Goal: Task Accomplishment & Management: Complete application form

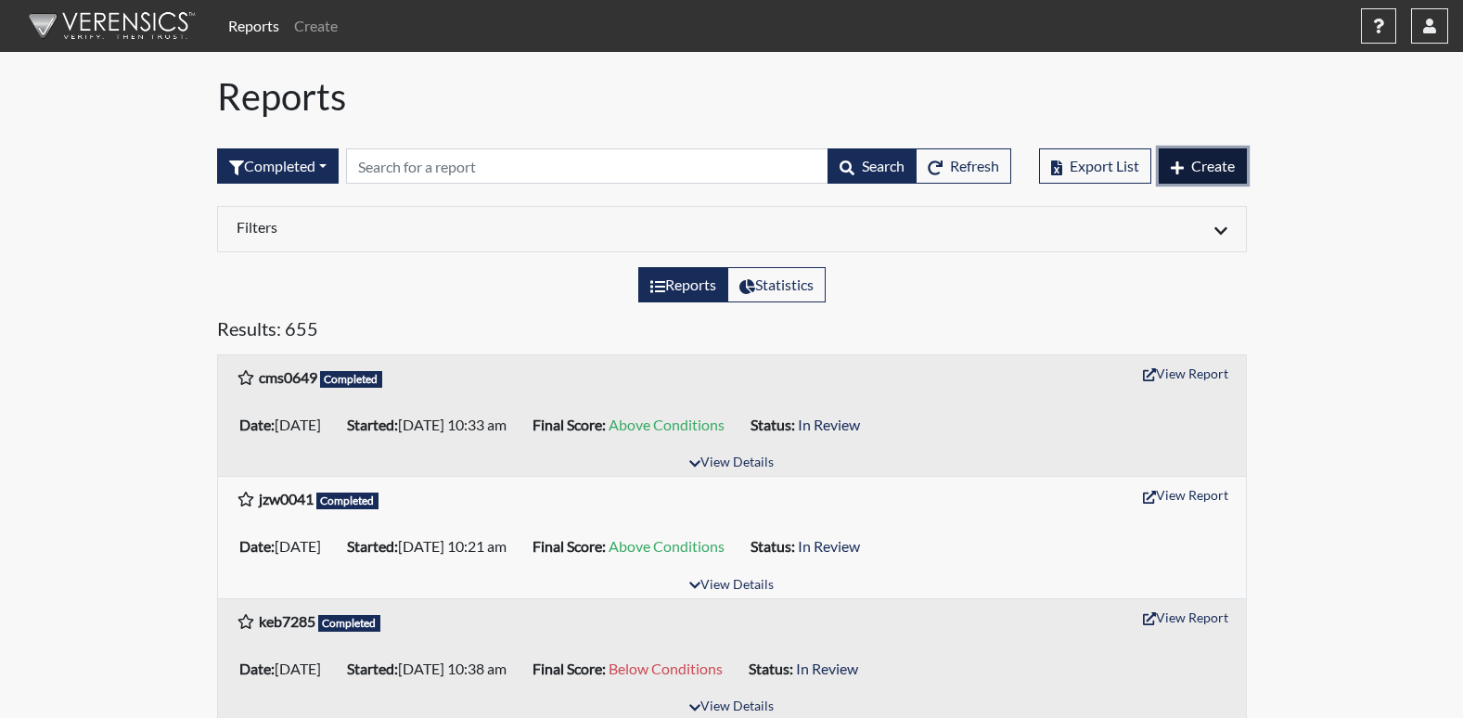
click at [1209, 162] on span "Create" at bounding box center [1213, 166] width 44 height 18
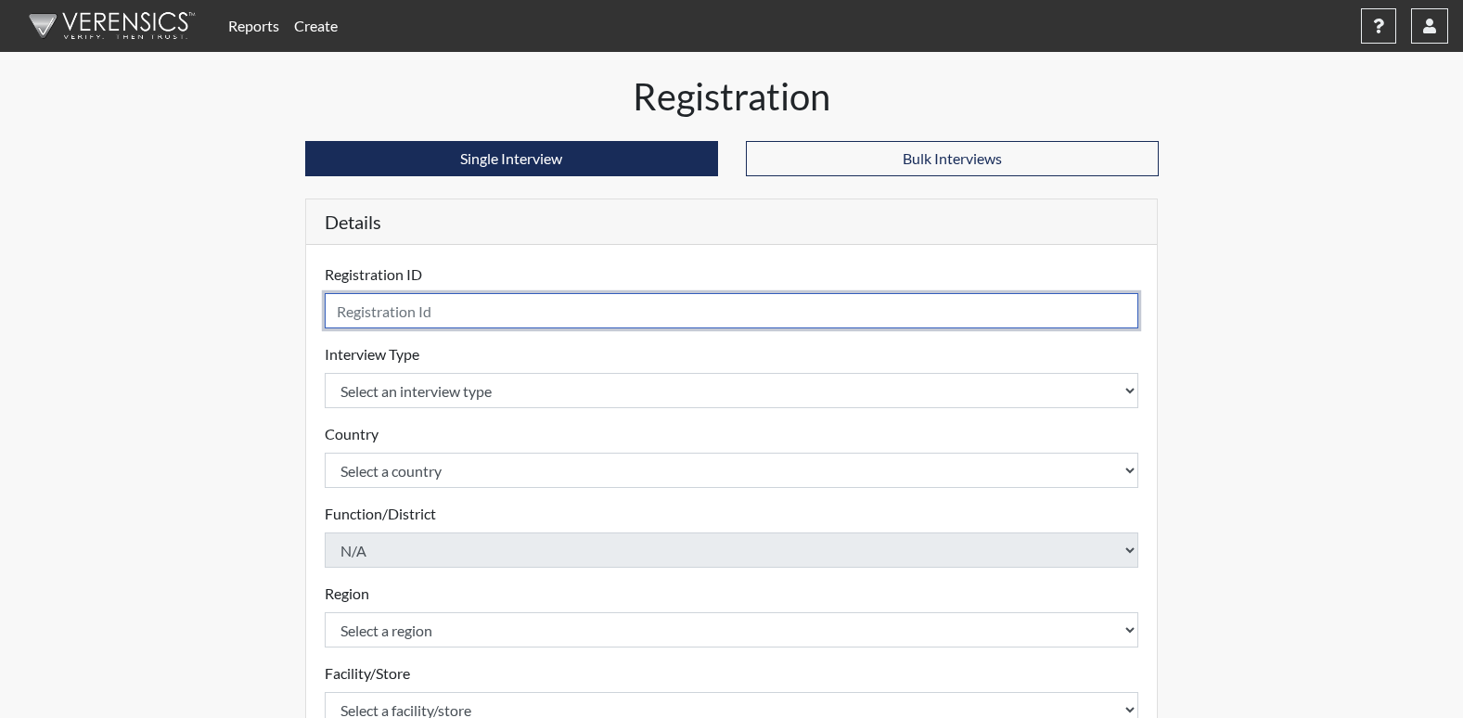
click at [590, 327] on input "text" at bounding box center [732, 310] width 815 height 35
type input "ttw4844"
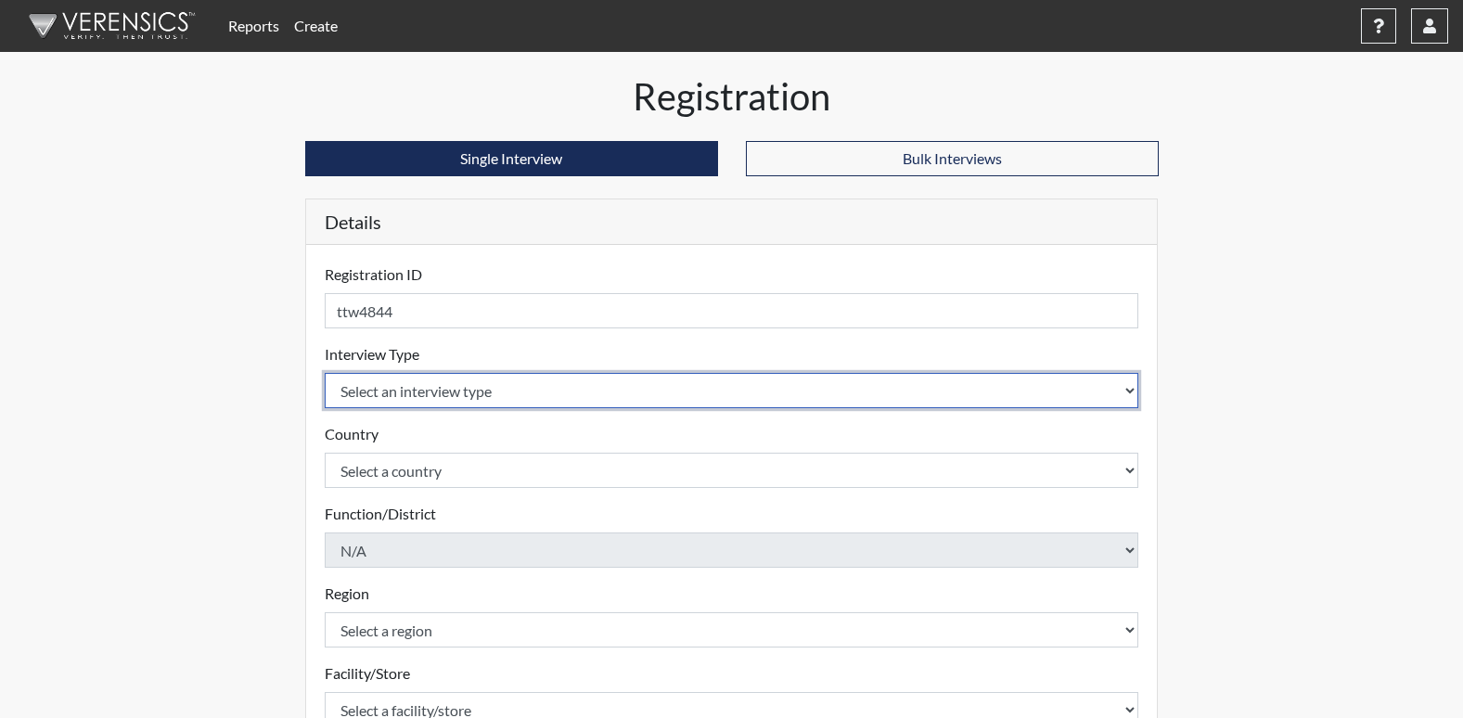
click at [490, 391] on select "Select an interview type Corrections Pre-Employment" at bounding box center [732, 390] width 815 height 35
select select "ff733e93-e1bf-11ea-9c9f-0eff0cf7eb8f"
click at [325, 373] on select "Select an interview type Corrections Pre-Employment" at bounding box center [732, 390] width 815 height 35
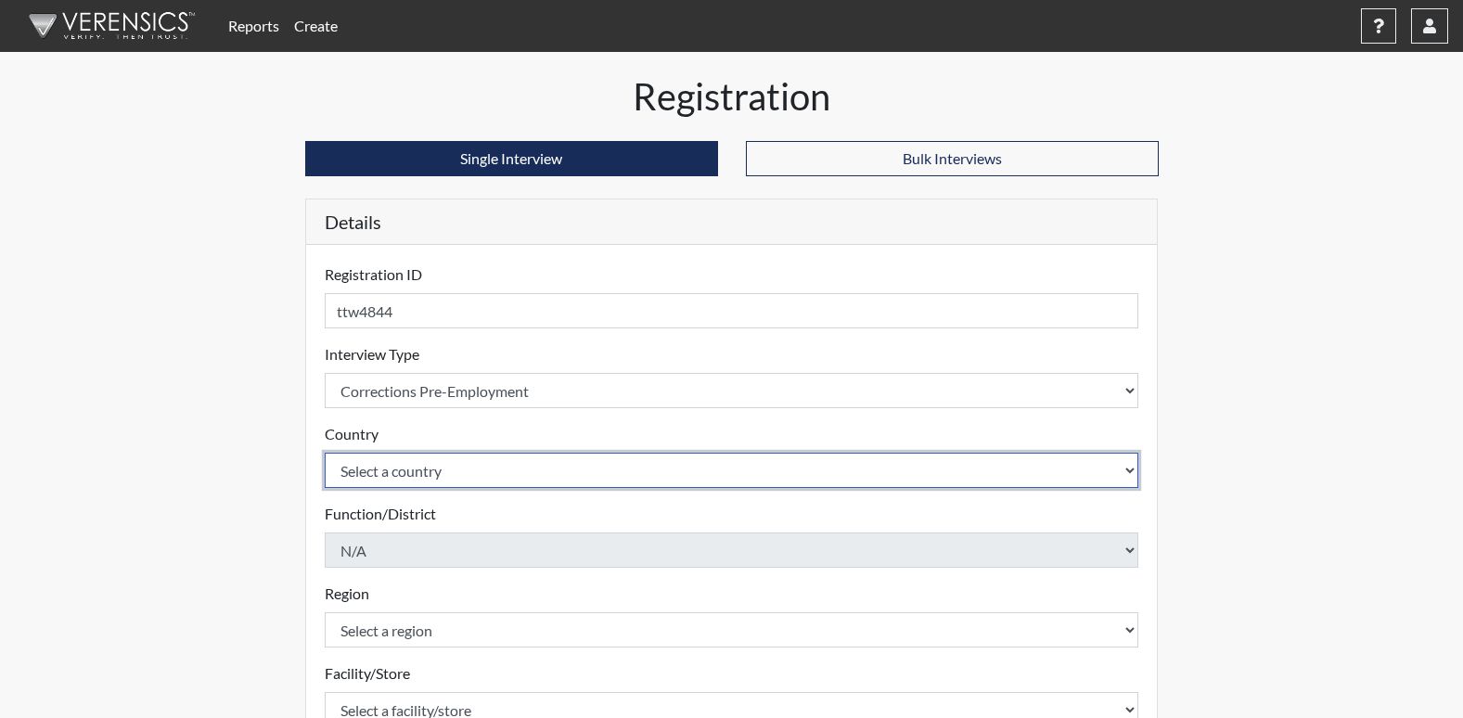
click at [468, 468] on select "Select a country [GEOGRAPHIC_DATA] [GEOGRAPHIC_DATA]" at bounding box center [732, 470] width 815 height 35
select select "united-states-of-[GEOGRAPHIC_DATA]"
click at [325, 453] on select "Select a country [GEOGRAPHIC_DATA] [GEOGRAPHIC_DATA]" at bounding box center [732, 470] width 815 height 35
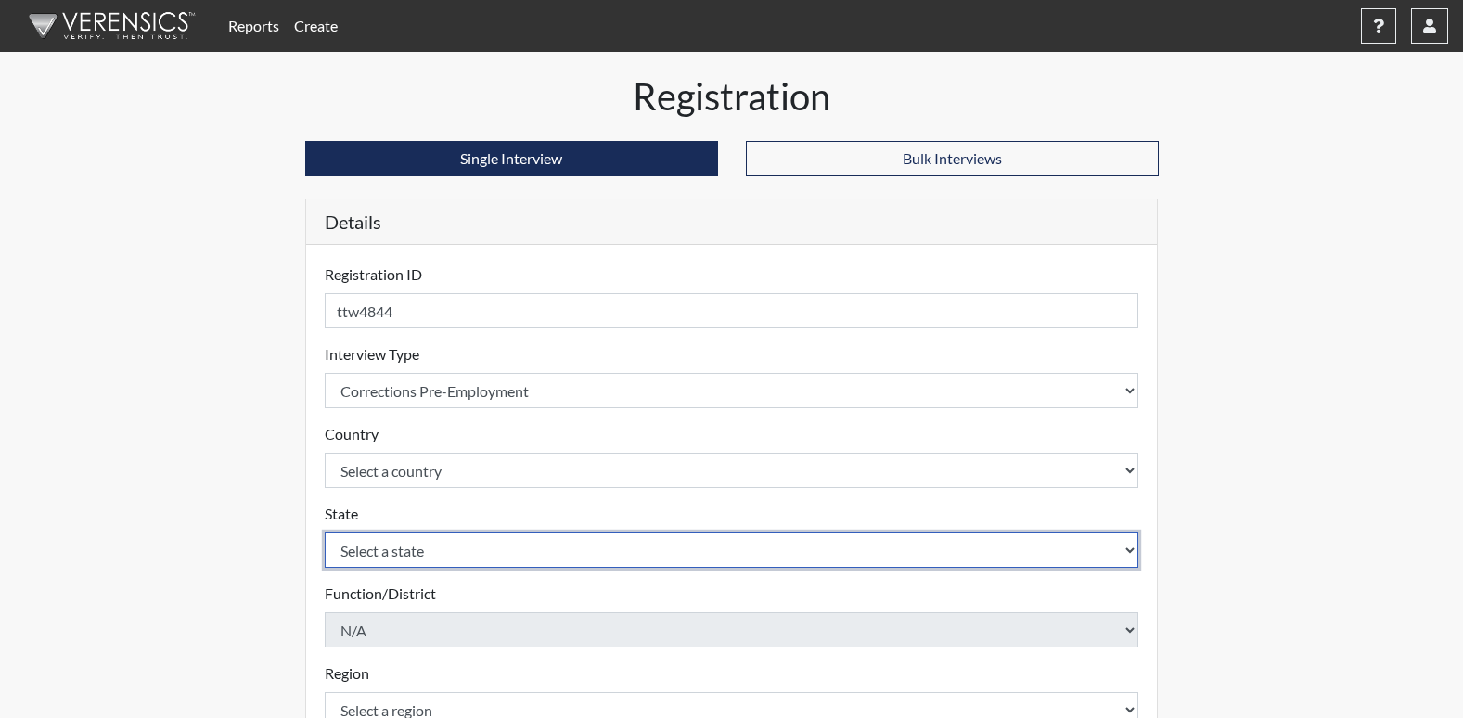
click at [428, 546] on select "Select a state [US_STATE] [US_STATE] [US_STATE] [US_STATE] [US_STATE] [US_STATE…" at bounding box center [732, 550] width 815 height 35
select select "GA"
click at [325, 533] on select "Select a state [US_STATE] [US_STATE] [US_STATE] [US_STATE] [US_STATE] [US_STATE…" at bounding box center [732, 550] width 815 height 35
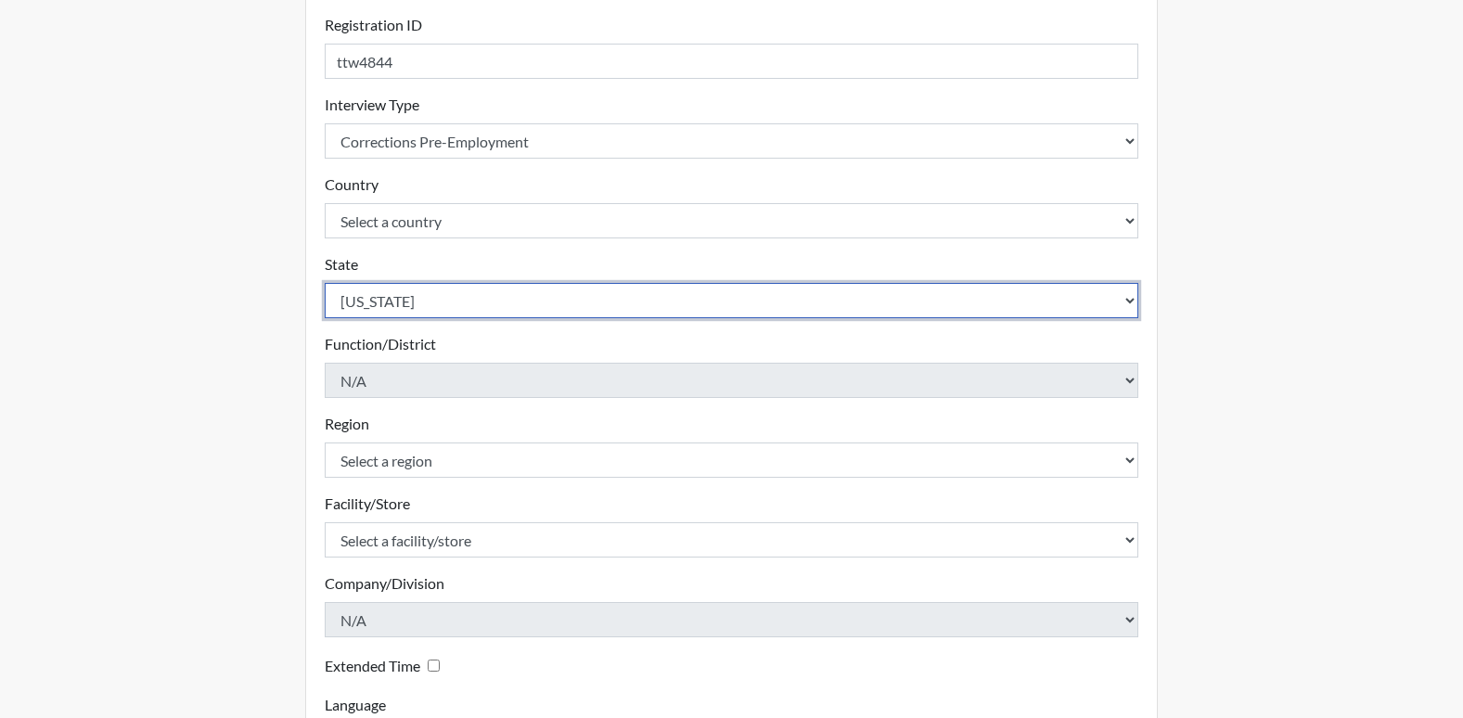
scroll to position [278, 0]
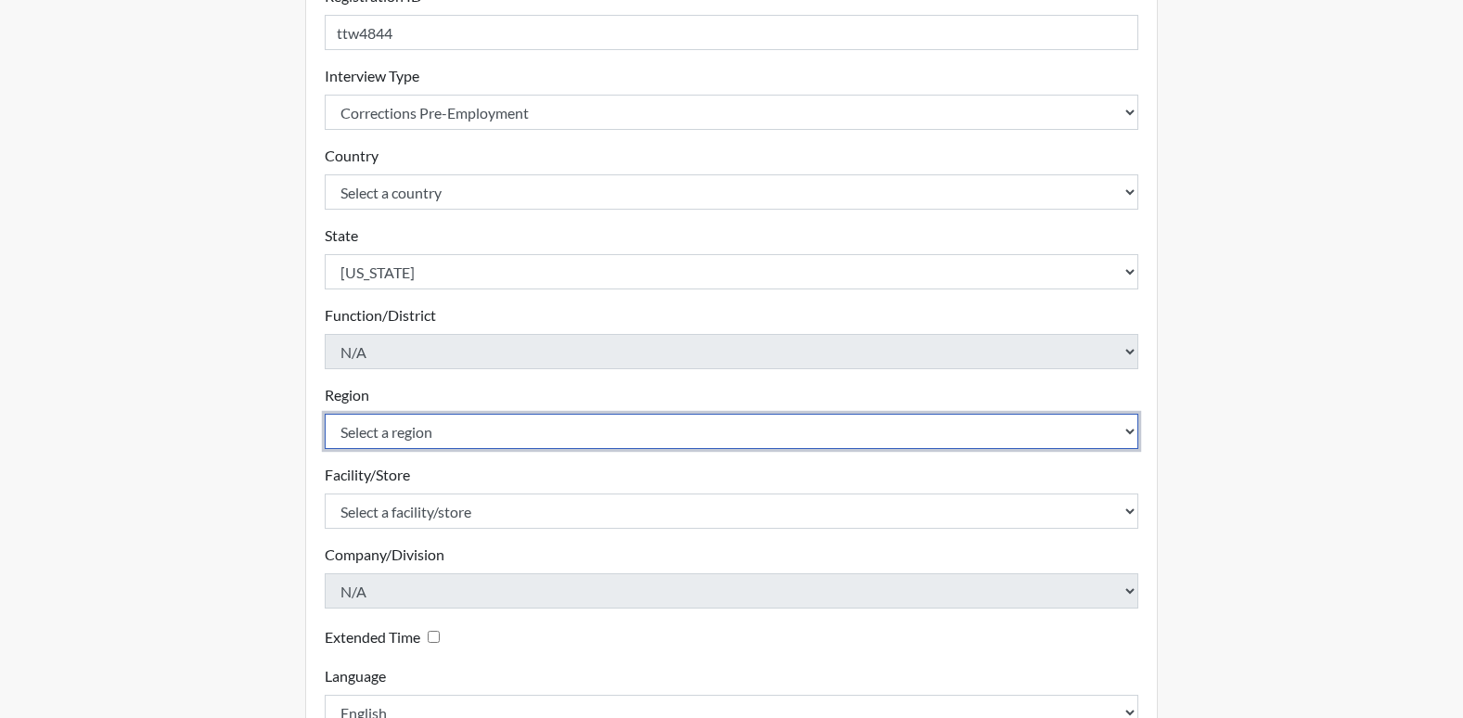
click at [448, 435] on select "Select a region [GEOGRAPHIC_DATA]" at bounding box center [732, 431] width 815 height 35
select select "51976826-f18e-4b67-8d3b-b0a0fa2f97ff"
click at [325, 414] on select "Select a region [GEOGRAPHIC_DATA]" at bounding box center [732, 431] width 815 height 35
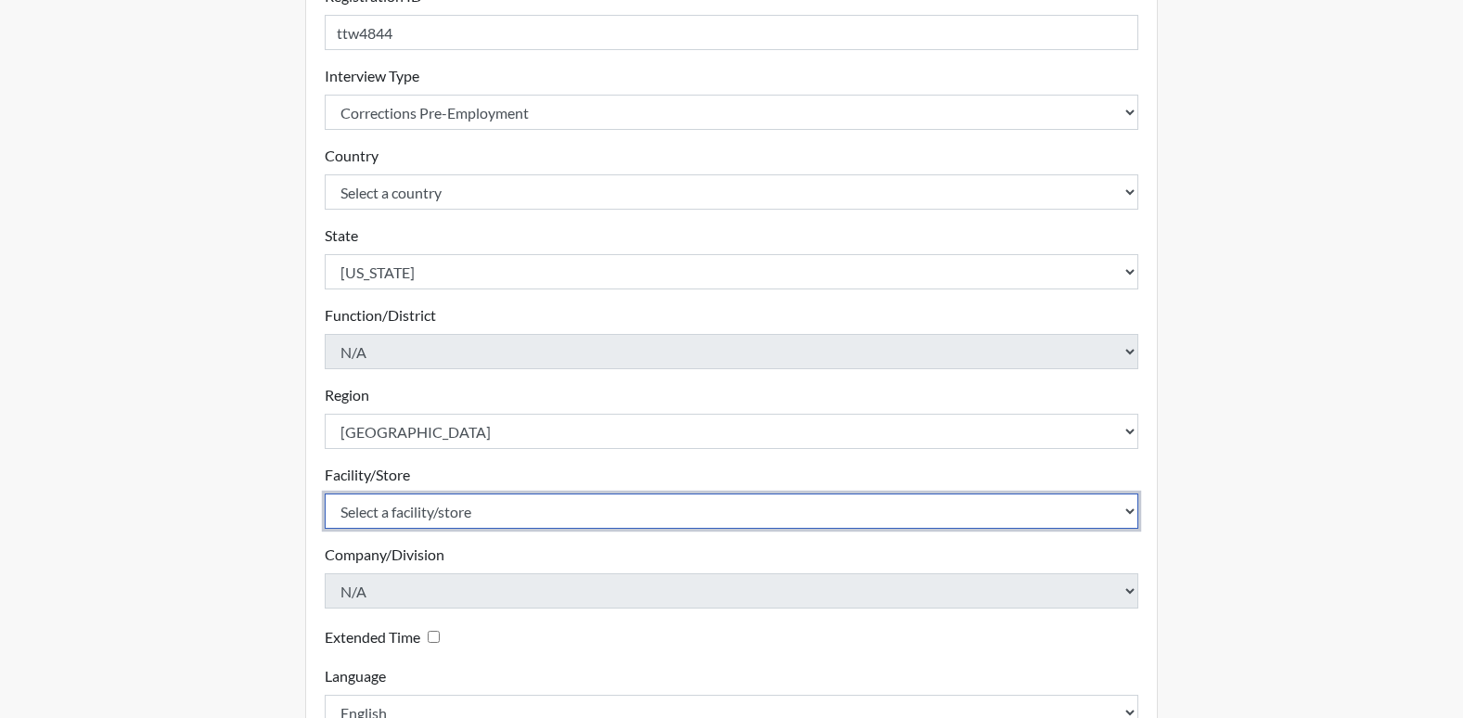
click at [432, 510] on select "Select a facility/store [PERSON_NAME] [PERSON_NAME] PSATC" at bounding box center [732, 511] width 815 height 35
select select "2bf4b575-5263-4093-9a0c-a4d6e4f1d94a"
click at [325, 494] on select "Select a facility/store [PERSON_NAME] [PERSON_NAME] PSATC" at bounding box center [732, 511] width 815 height 35
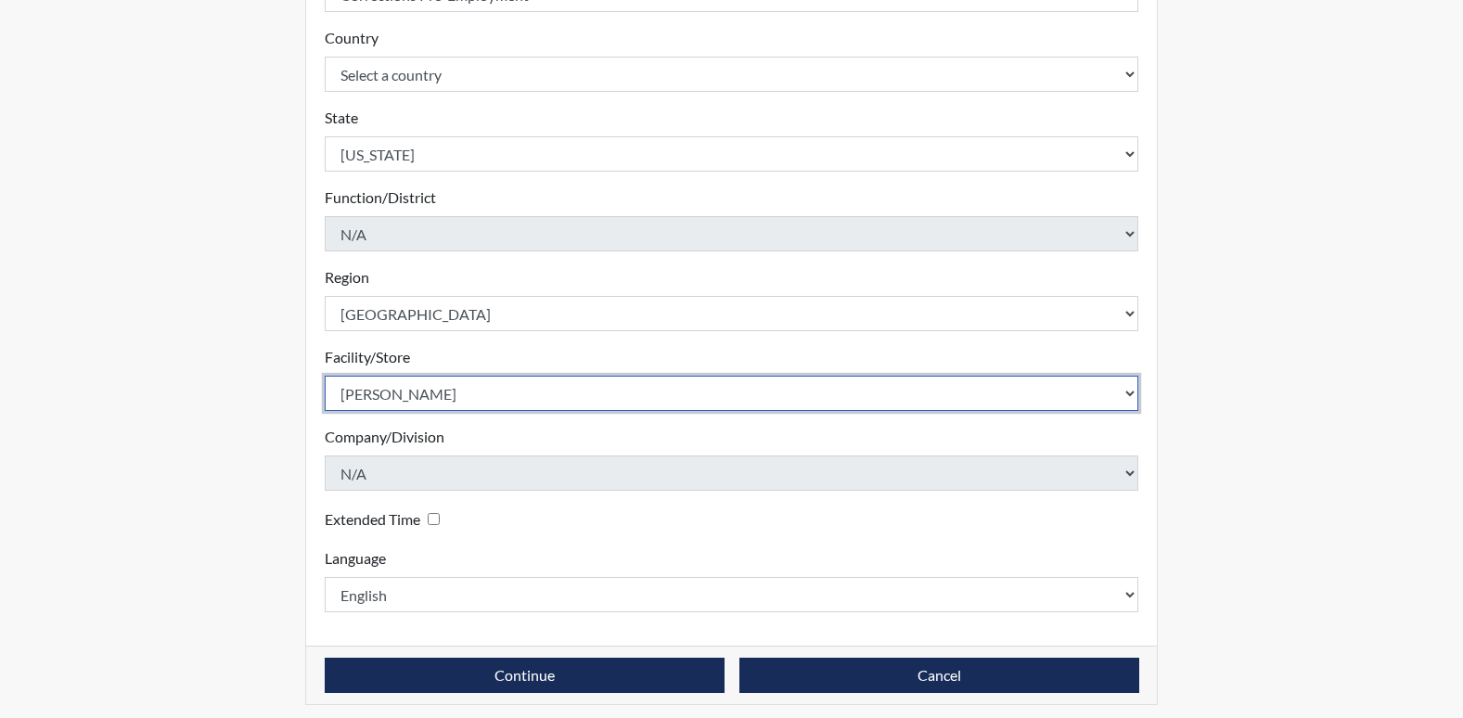
scroll to position [405, 0]
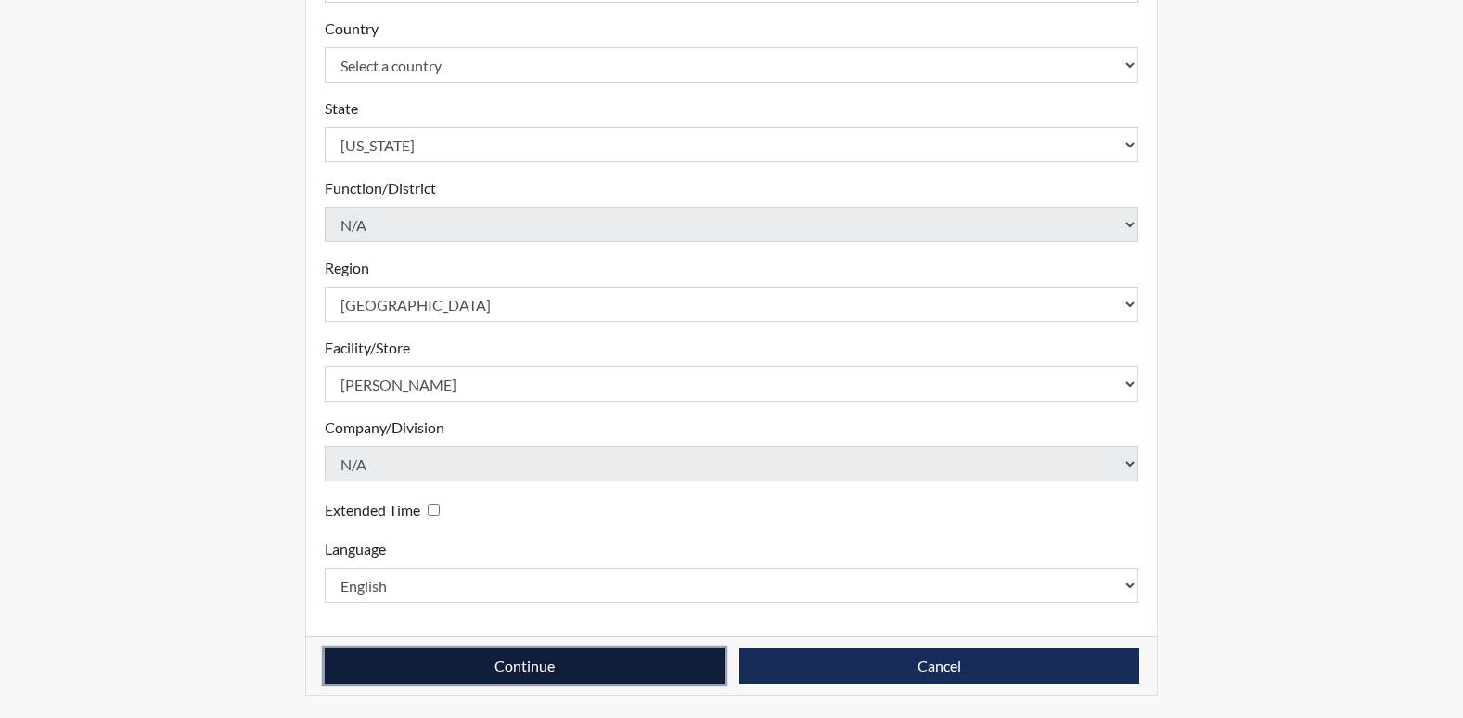
click at [474, 658] on button "Continue" at bounding box center [525, 665] width 400 height 35
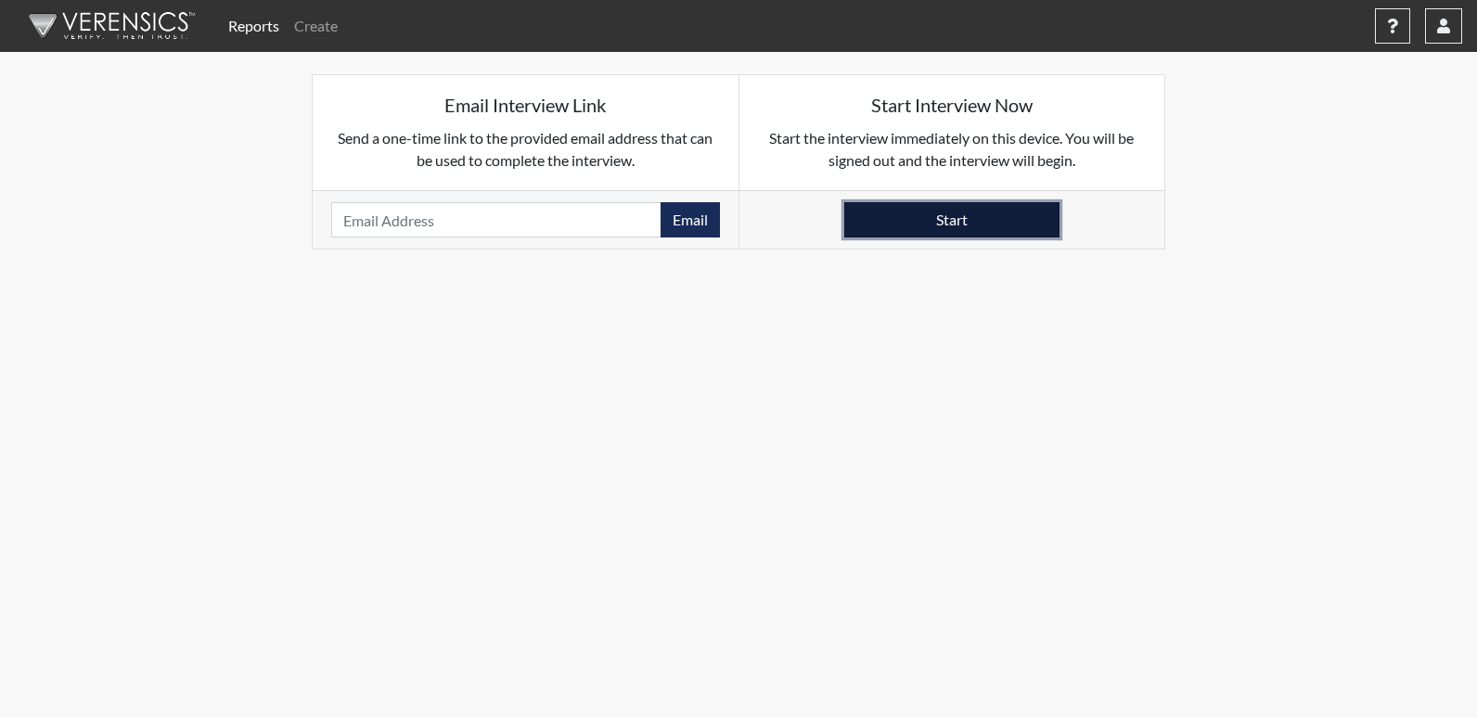
click at [920, 231] on button "Start" at bounding box center [951, 219] width 215 height 35
